Goal: Transaction & Acquisition: Subscribe to service/newsletter

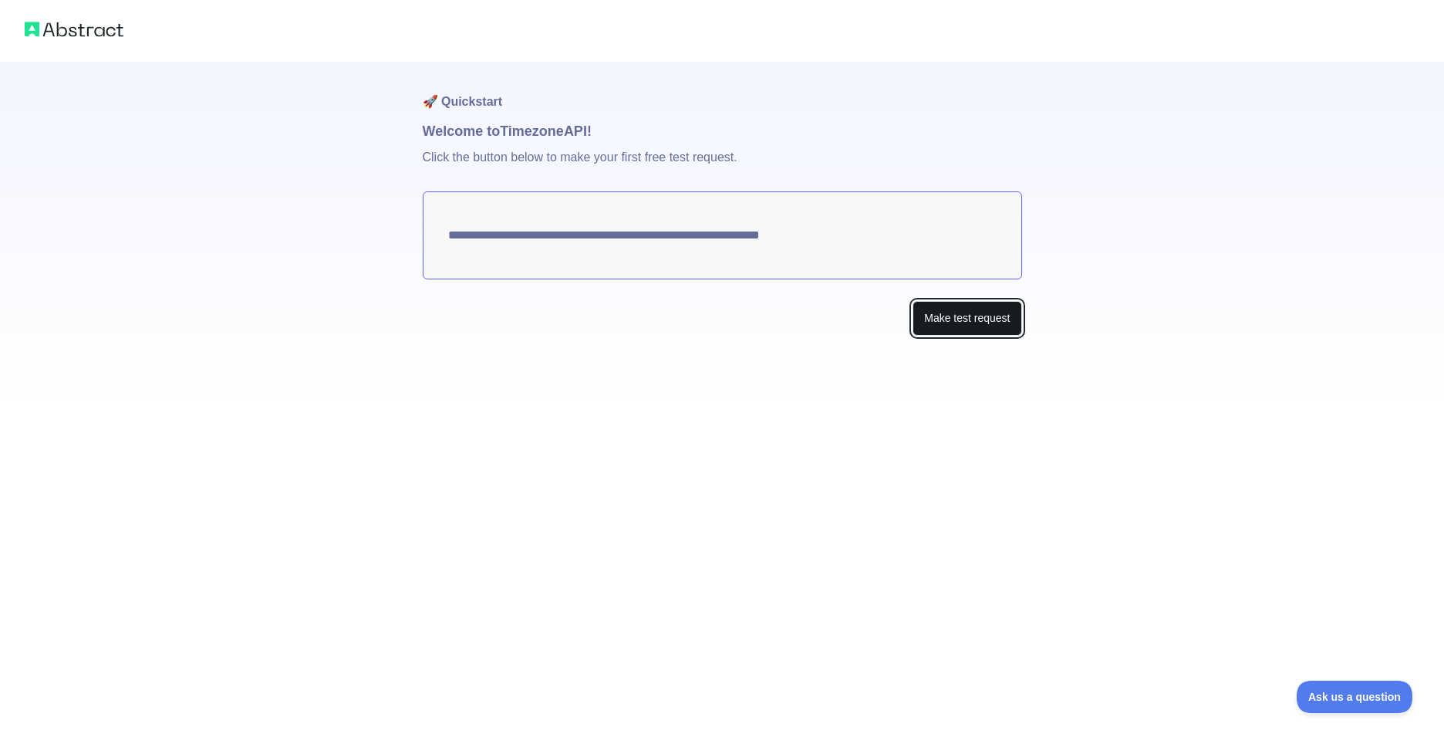
click at [968, 316] on button "Make test request" at bounding box center [967, 318] width 109 height 35
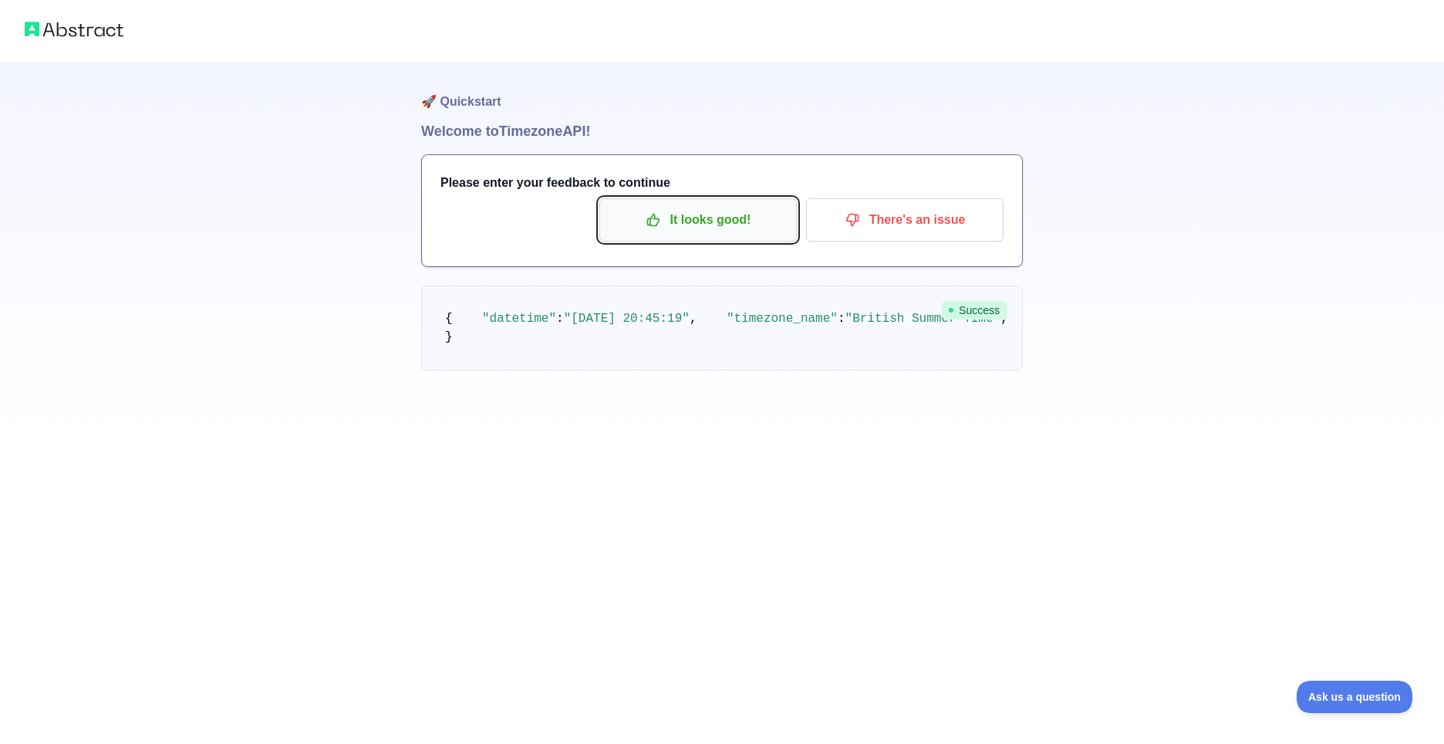
click at [696, 227] on p "It looks good!" at bounding box center [698, 220] width 174 height 26
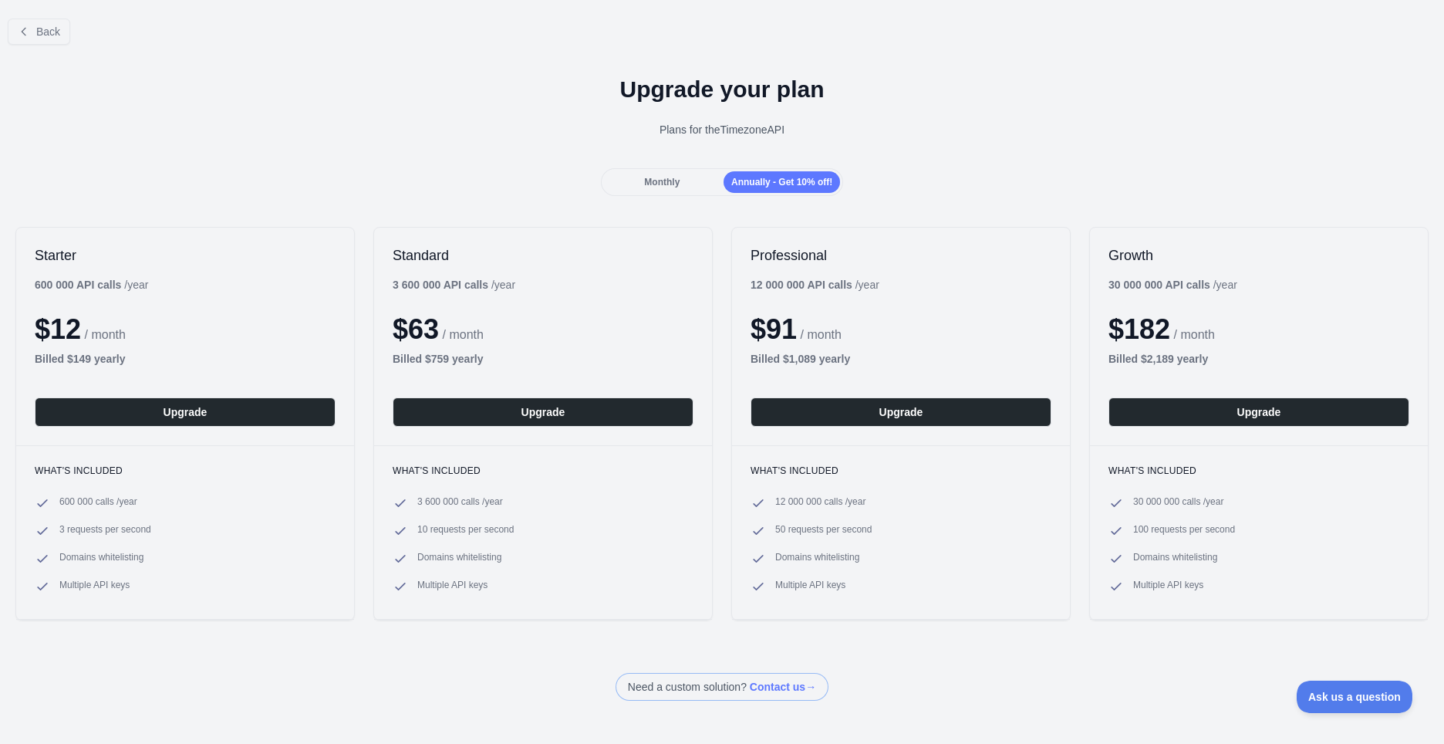
click at [656, 185] on span "Monthly" at bounding box center [661, 182] width 35 height 11
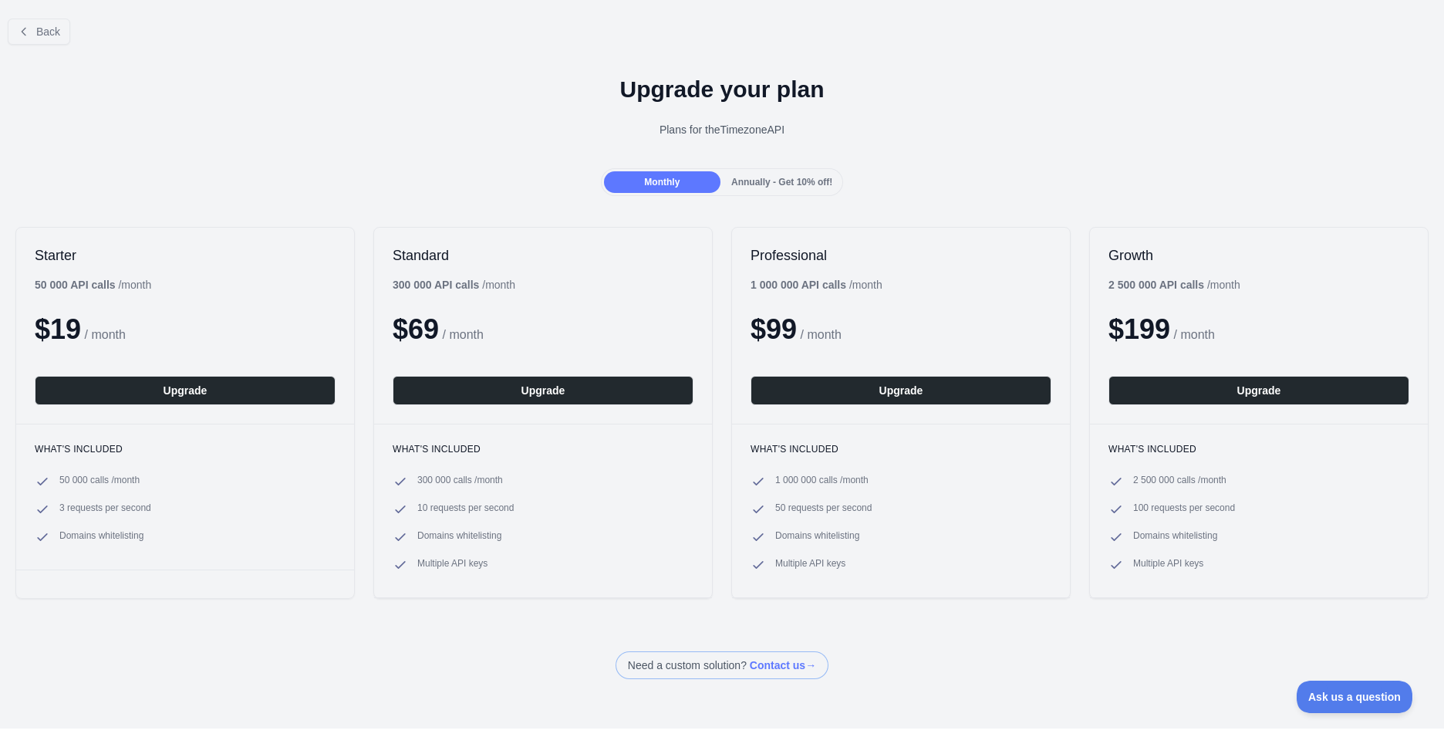
click at [758, 184] on span "Annually - Get 10% off!" at bounding box center [781, 182] width 101 height 11
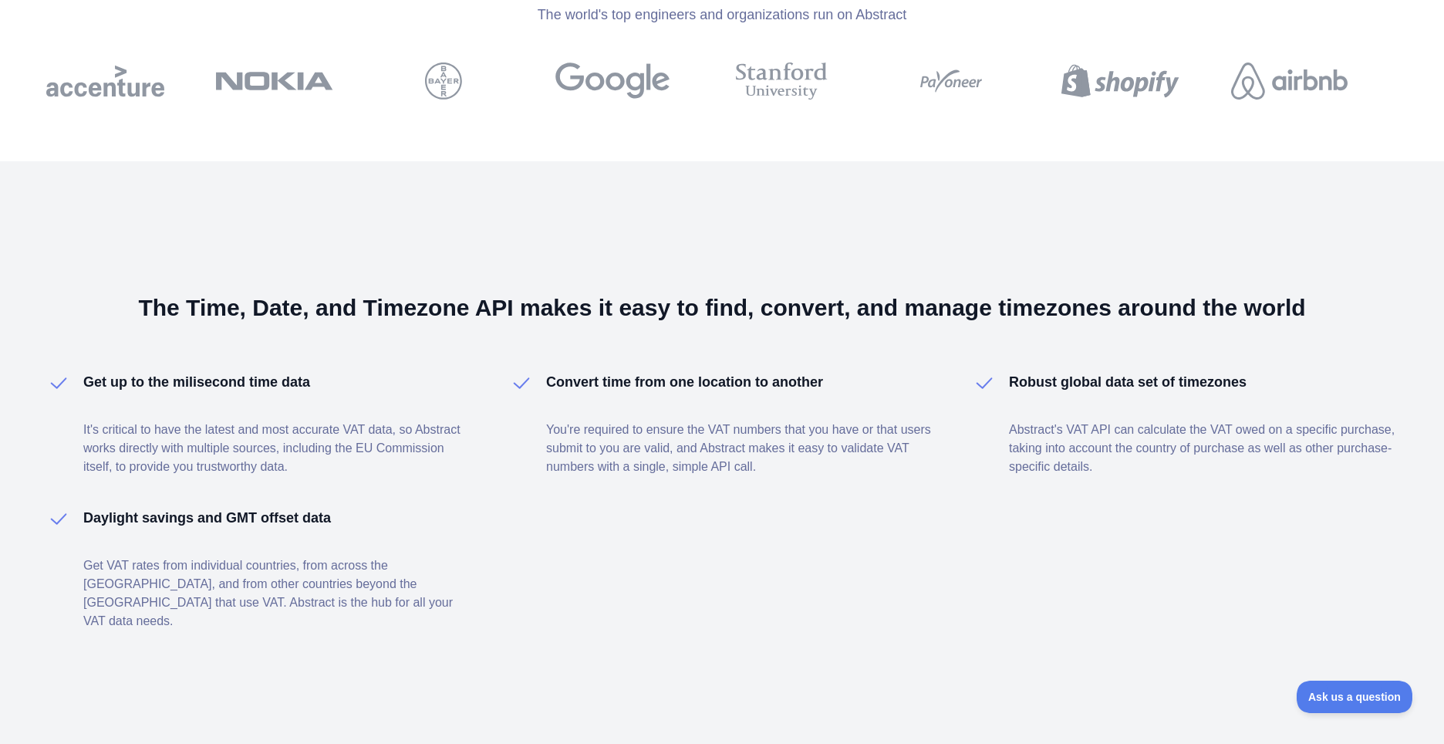
scroll to position [809, 0]
